Goal: Task Accomplishment & Management: Manage account settings

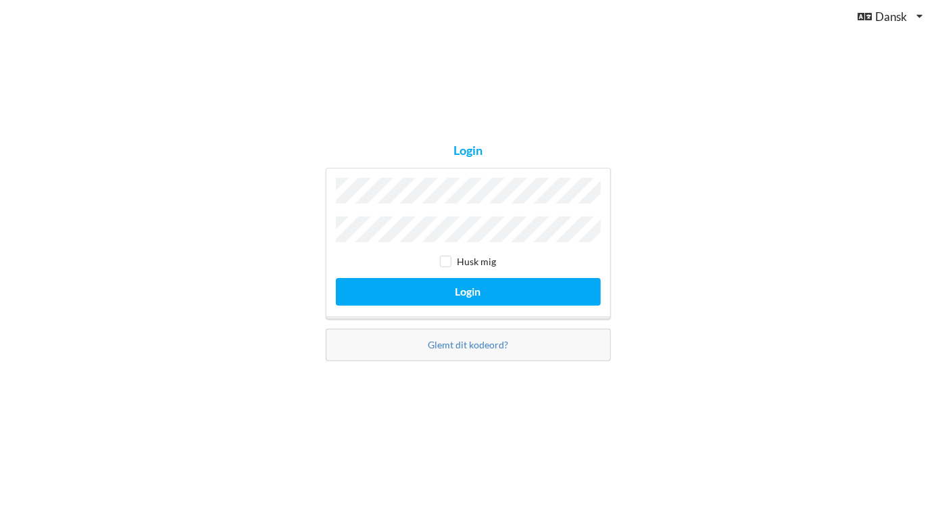
click at [336, 278] on button "Login" at bounding box center [468, 292] width 265 height 28
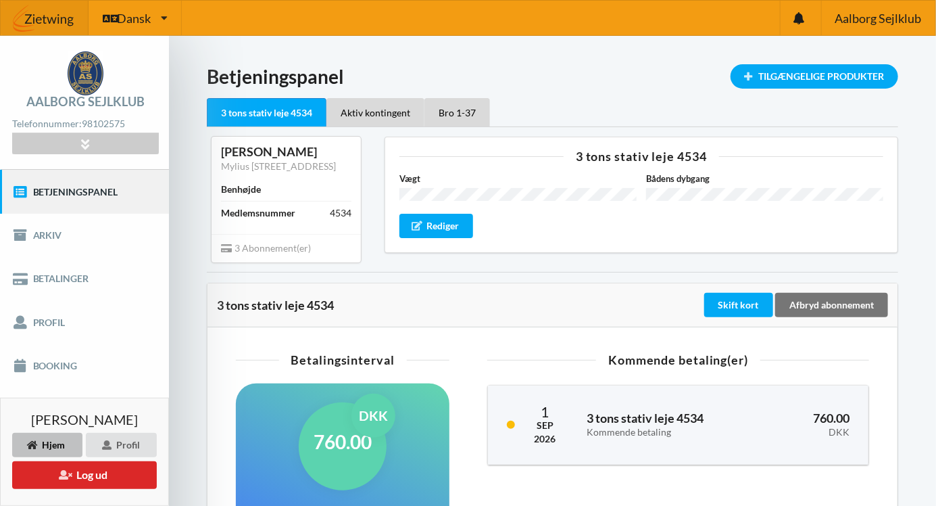
click at [59, 371] on link "Booking" at bounding box center [84, 365] width 169 height 43
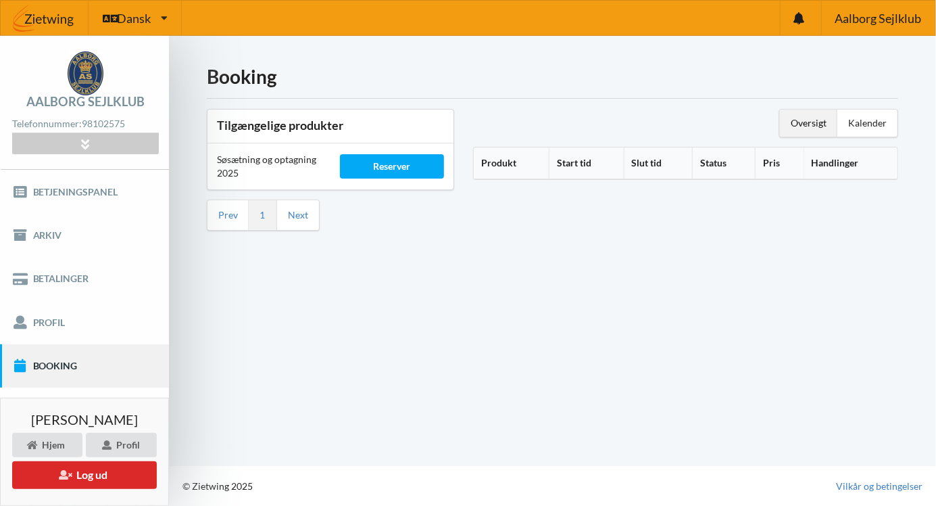
scroll to position [30, 0]
click at [303, 209] on link "Next" at bounding box center [298, 215] width 20 height 12
click at [66, 345] on link "Booking" at bounding box center [84, 365] width 169 height 43
click at [394, 154] on div "Reserver" at bounding box center [392, 166] width 104 height 24
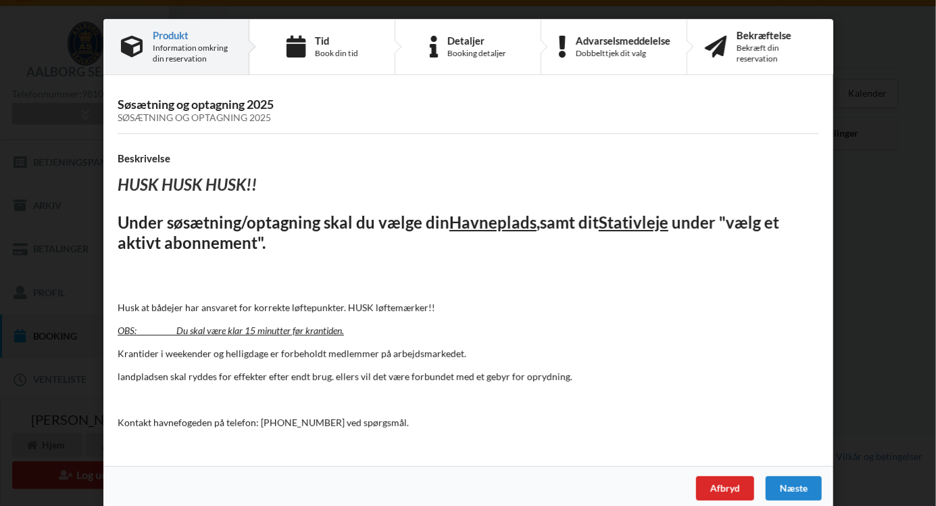
click at [321, 48] on div "Book din tid" at bounding box center [335, 53] width 43 height 11
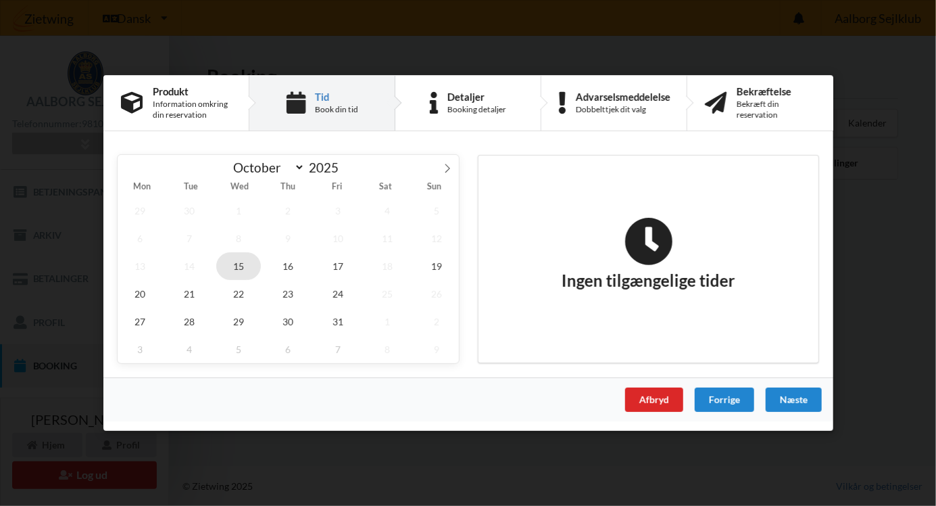
click at [249, 271] on span "15" at bounding box center [238, 266] width 45 height 28
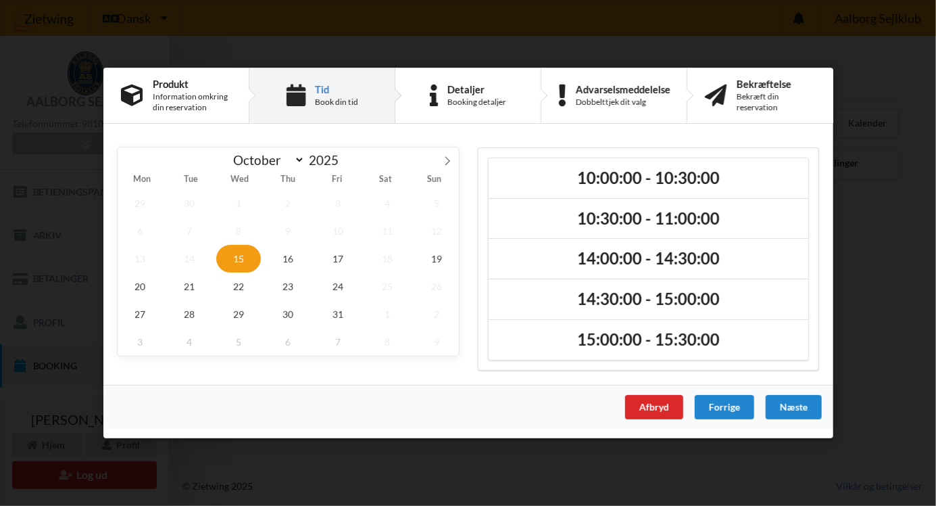
click at [654, 414] on div "Afbryd" at bounding box center [653, 407] width 58 height 24
